Goal: Navigation & Orientation: Go to known website

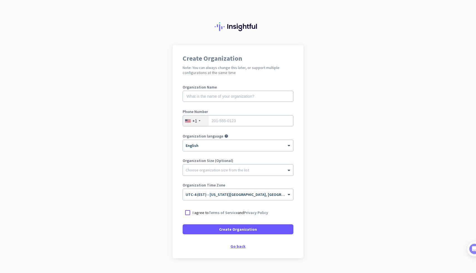
click at [238, 244] on div "Go back" at bounding box center [237, 246] width 111 height 4
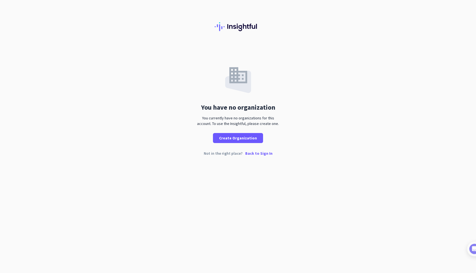
click at [251, 153] on p "Back to Sign In" at bounding box center [258, 153] width 27 height 4
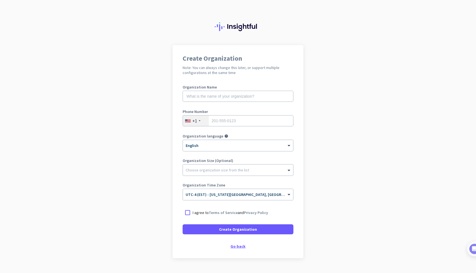
click at [233, 245] on div "Go back" at bounding box center [237, 246] width 111 height 4
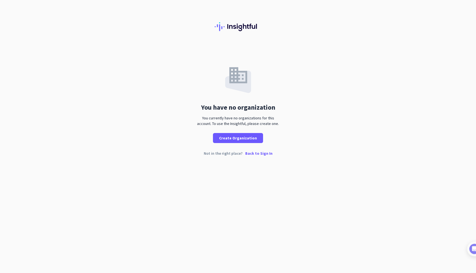
click at [247, 155] on p "Back to Sign In" at bounding box center [258, 153] width 27 height 4
